Goal: Task Accomplishment & Management: Manage account settings

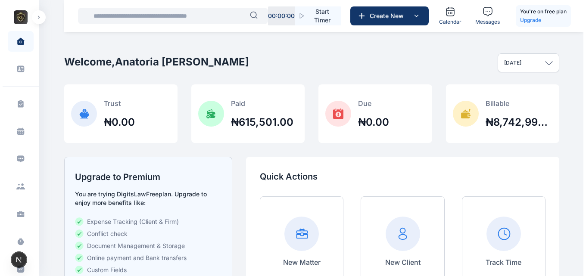
scroll to position [276, 0]
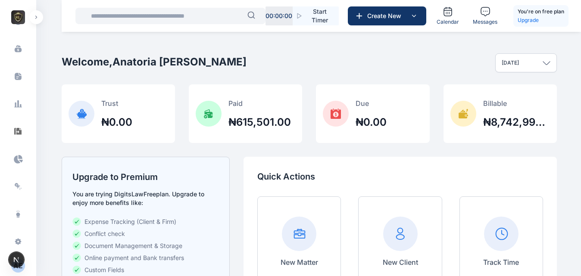
click at [17, 269] on div "A E" at bounding box center [18, 266] width 14 height 10
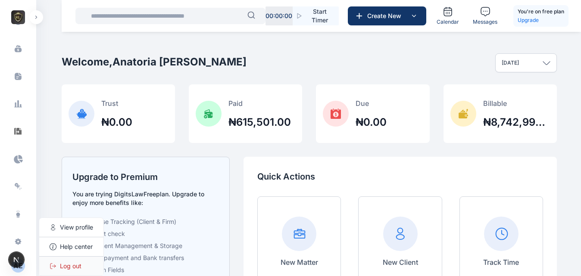
click at [72, 266] on span "Log out" at bounding box center [71, 266] width 22 height 9
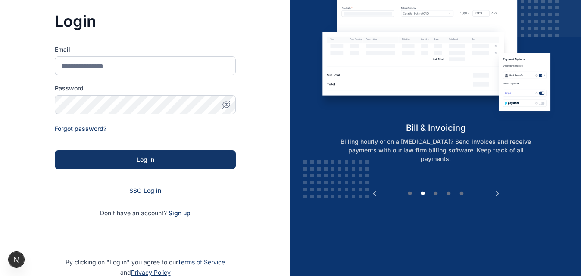
scroll to position [117, 0]
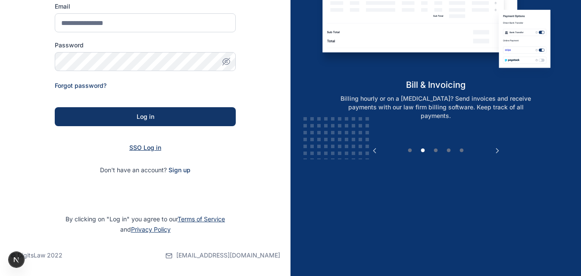
click at [152, 148] on span "SSO Log in" at bounding box center [145, 147] width 32 height 7
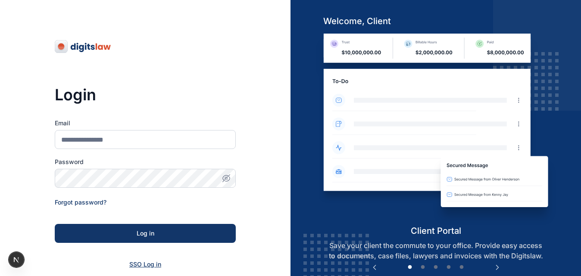
click at [141, 262] on span "SSO Log in" at bounding box center [145, 264] width 32 height 7
